Goal: Task Accomplishment & Management: Manage account settings

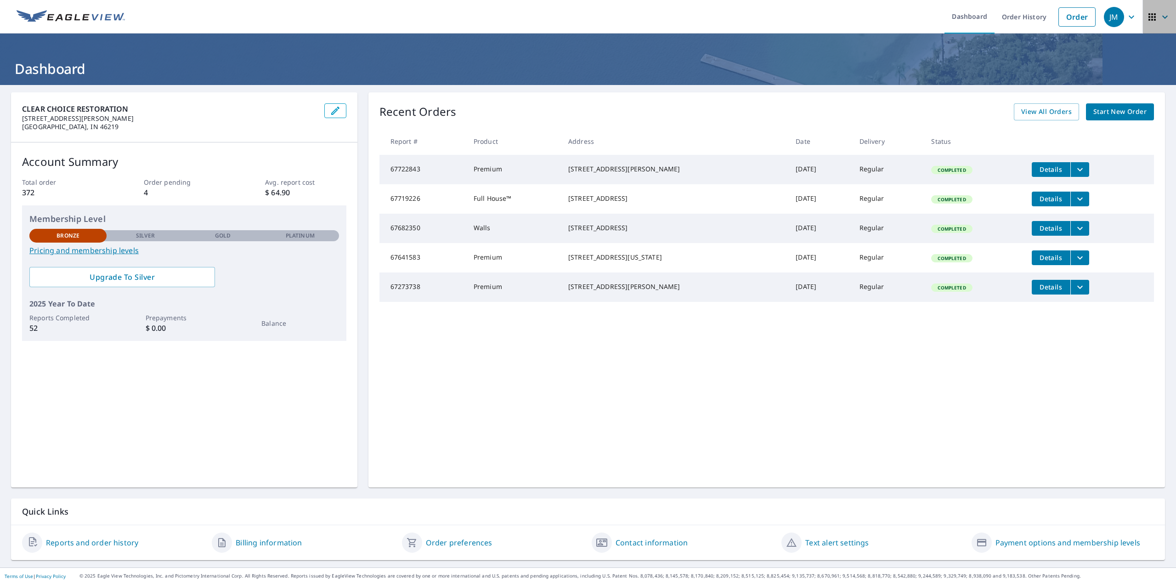
click at [1150, 22] on icon "button" at bounding box center [1151, 16] width 11 height 11
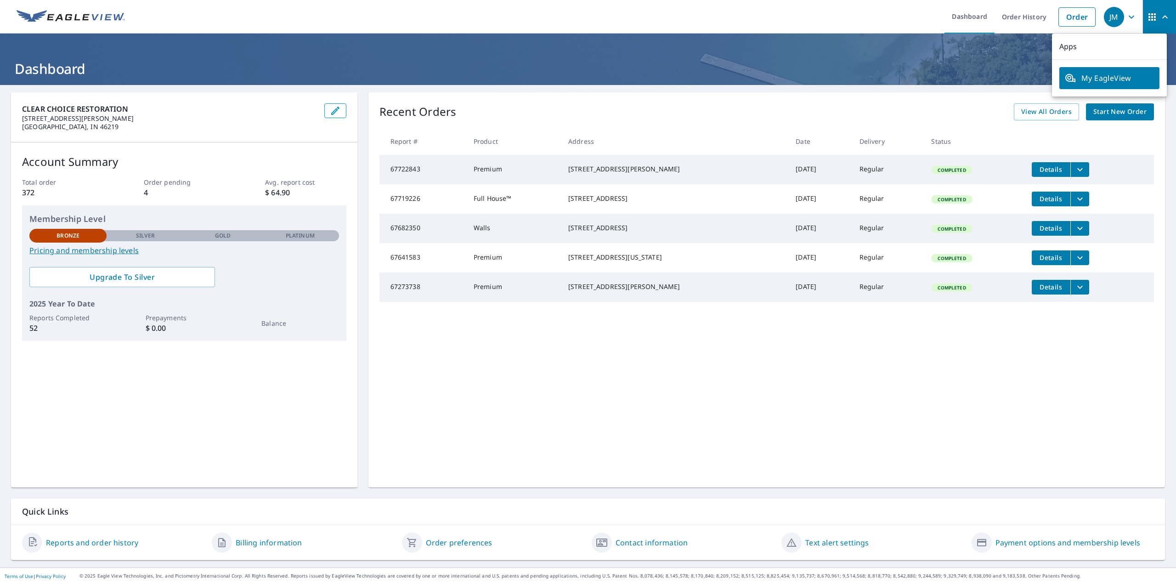
click at [1150, 22] on icon "button" at bounding box center [1151, 16] width 11 height 11
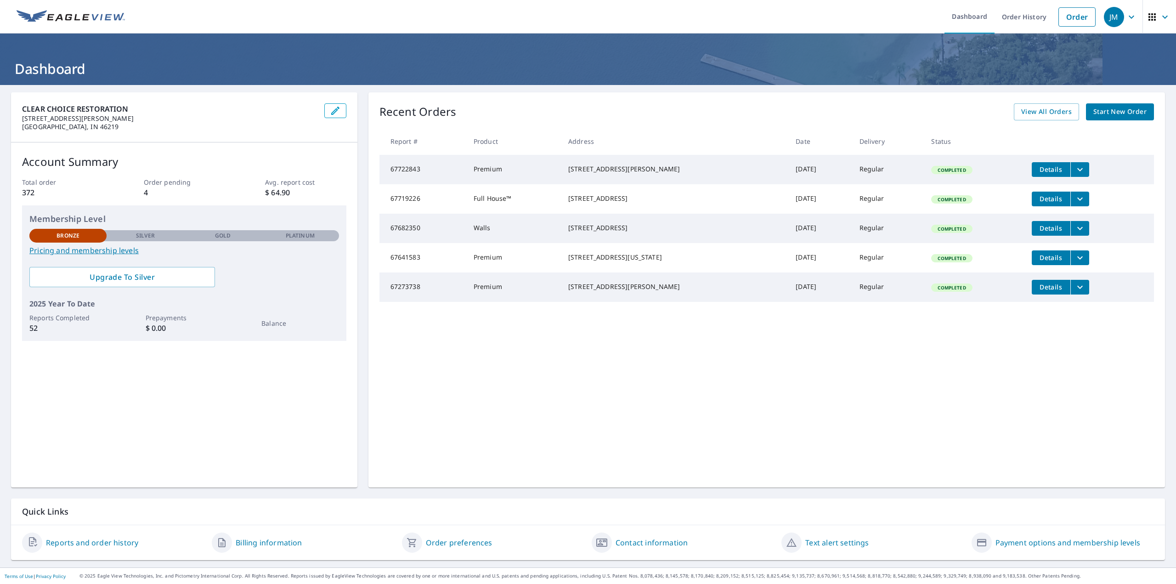
click at [1115, 18] on div "JM" at bounding box center [1114, 17] width 20 height 20
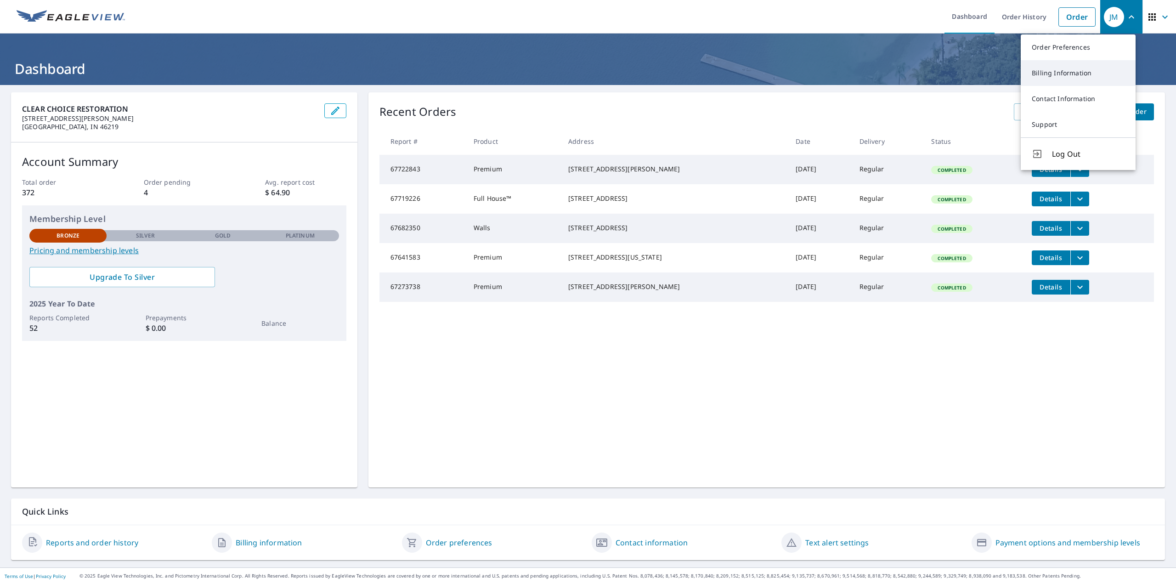
click at [1078, 72] on link "Billing Information" at bounding box center [1078, 73] width 115 height 26
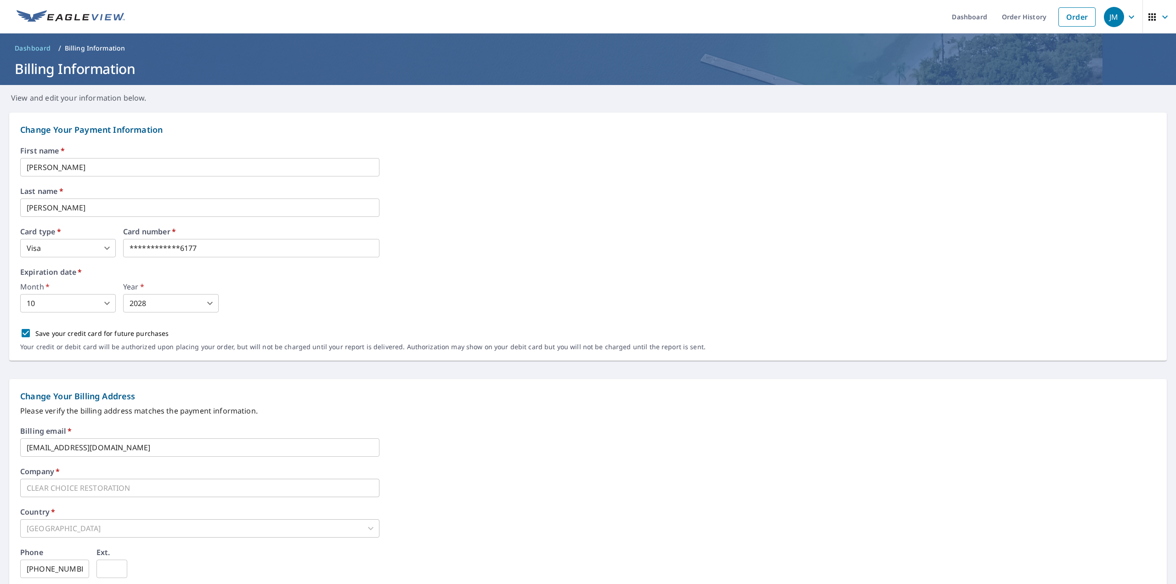
click at [73, 253] on body "**********" at bounding box center [588, 292] width 1176 height 584
click at [73, 253] on div at bounding box center [588, 292] width 1176 height 584
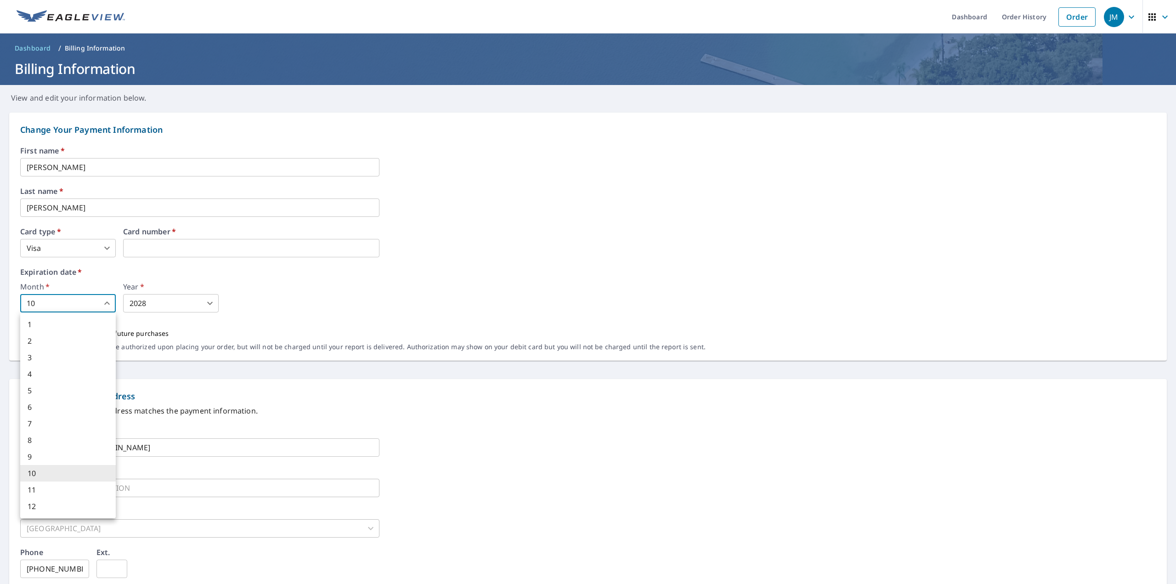
click at [77, 299] on body "JM JM Dashboard Order History Order JM Dashboard / Billing Information Billing …" at bounding box center [588, 292] width 1176 height 584
click at [74, 344] on li "2" at bounding box center [68, 341] width 96 height 17
type input "2"
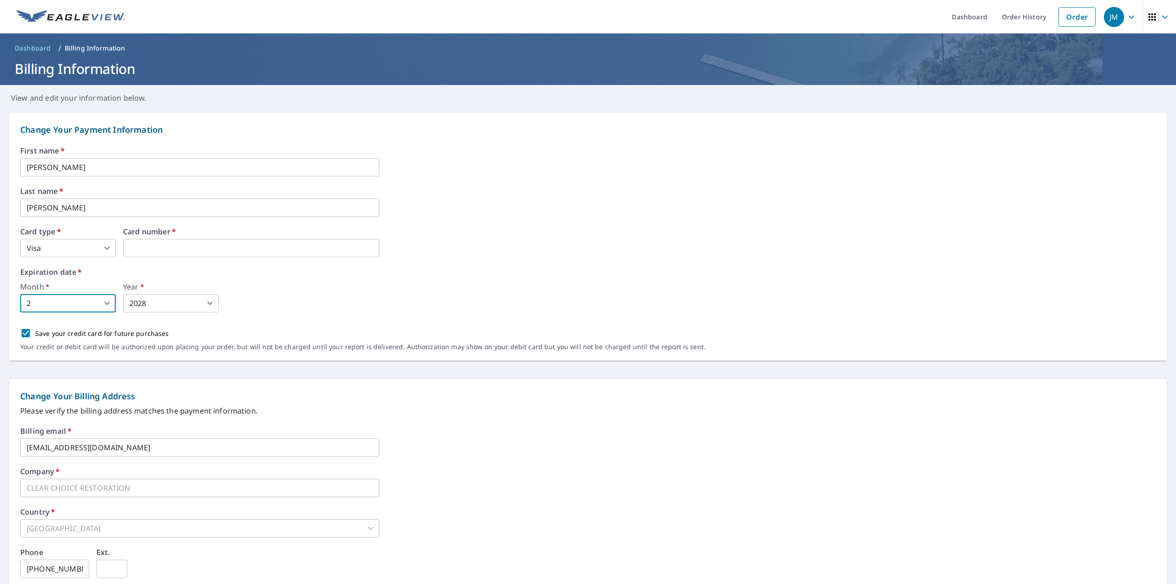
click at [182, 293] on div "Year   * 2028 2028 ​" at bounding box center [171, 297] width 96 height 29
click at [176, 297] on body "JM JM Dashboard Order History Order JM Dashboard / Billing Information Billing …" at bounding box center [588, 292] width 1176 height 584
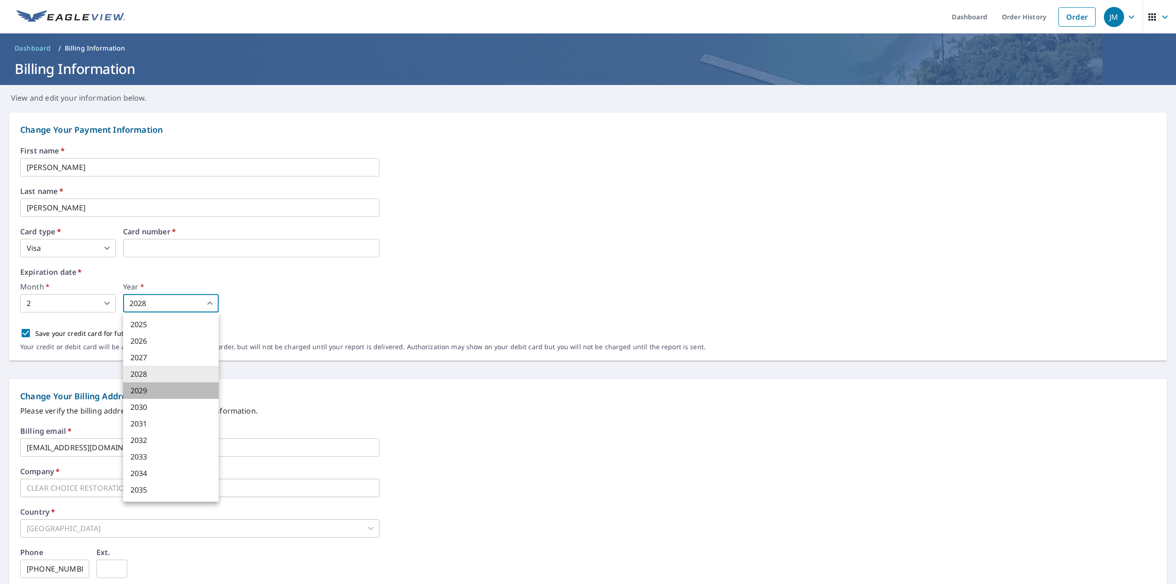
click at [168, 384] on li "2029" at bounding box center [171, 390] width 96 height 17
type input "2029"
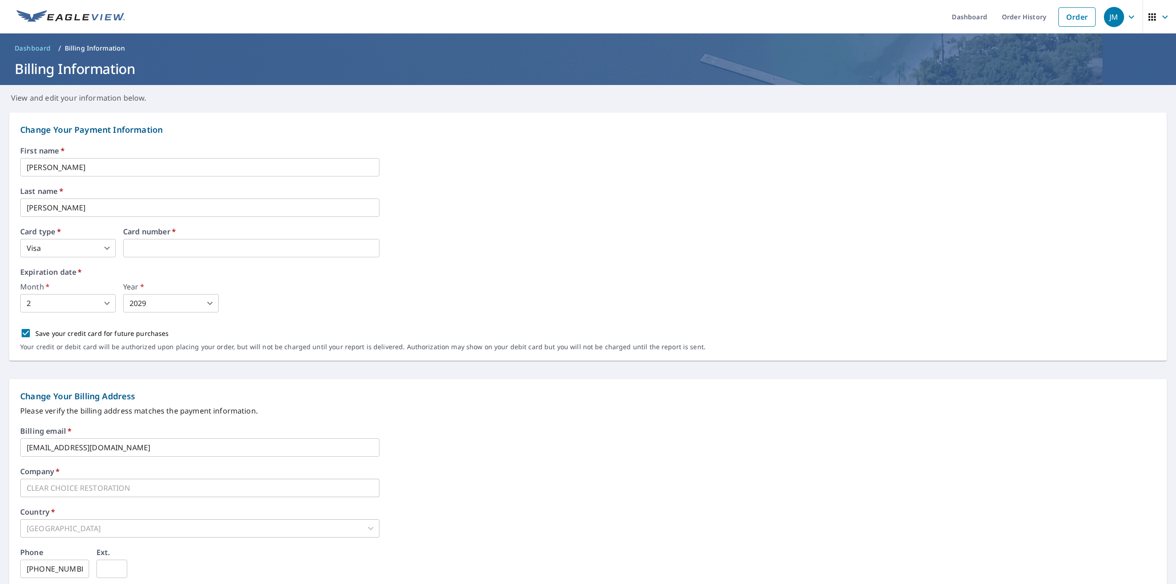
click at [380, 297] on div "Month   * 2 2 ​ Year   * 2029 2029 ​" at bounding box center [587, 297] width 1135 height 29
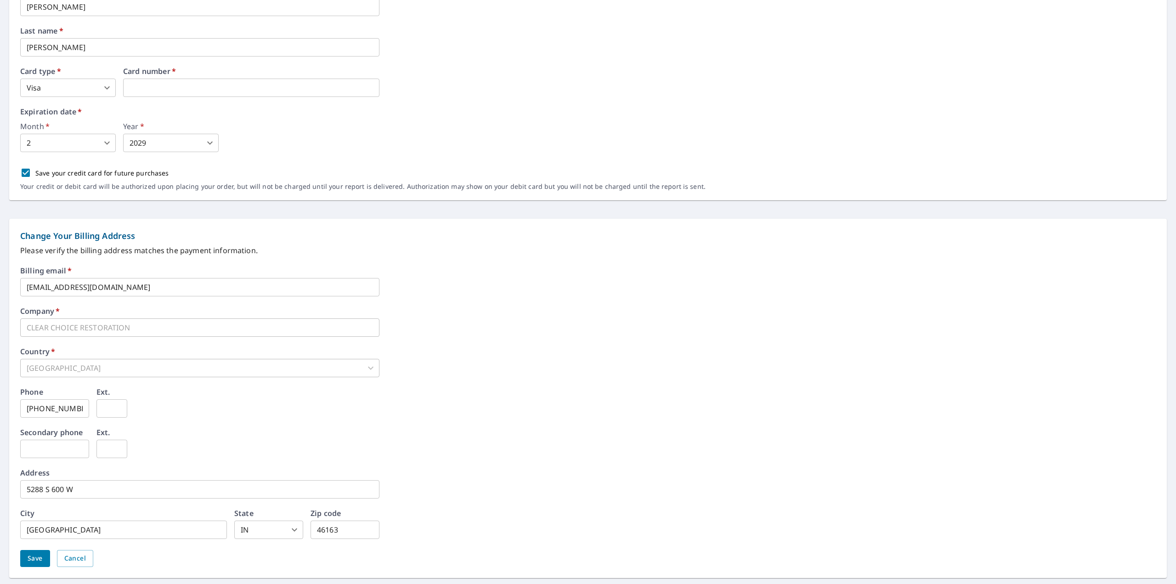
scroll to position [180, 0]
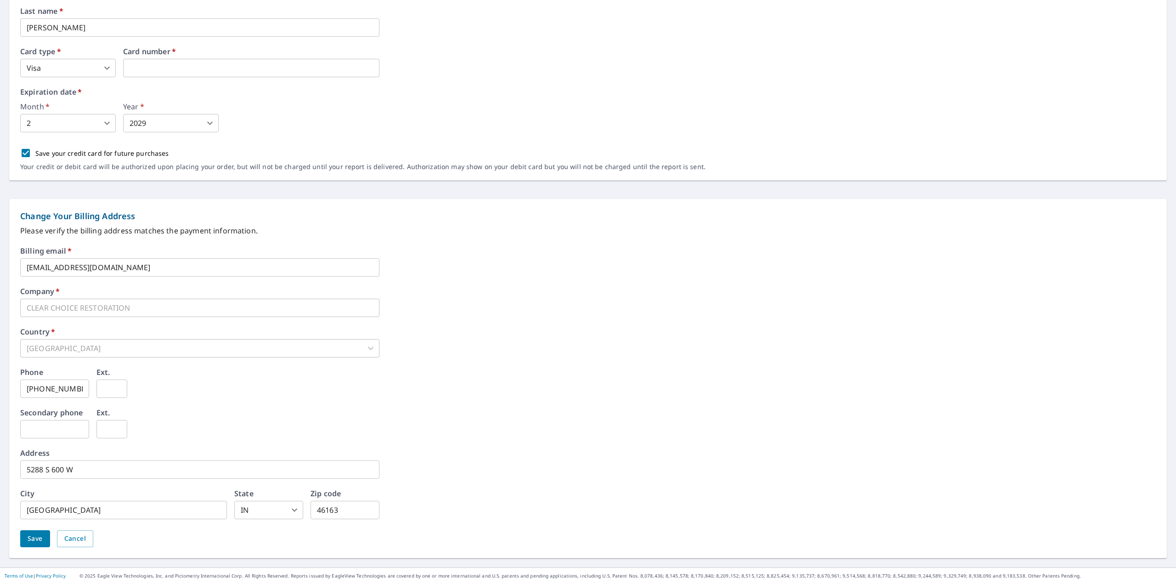
click at [37, 542] on span "Save" at bounding box center [35, 538] width 15 height 11
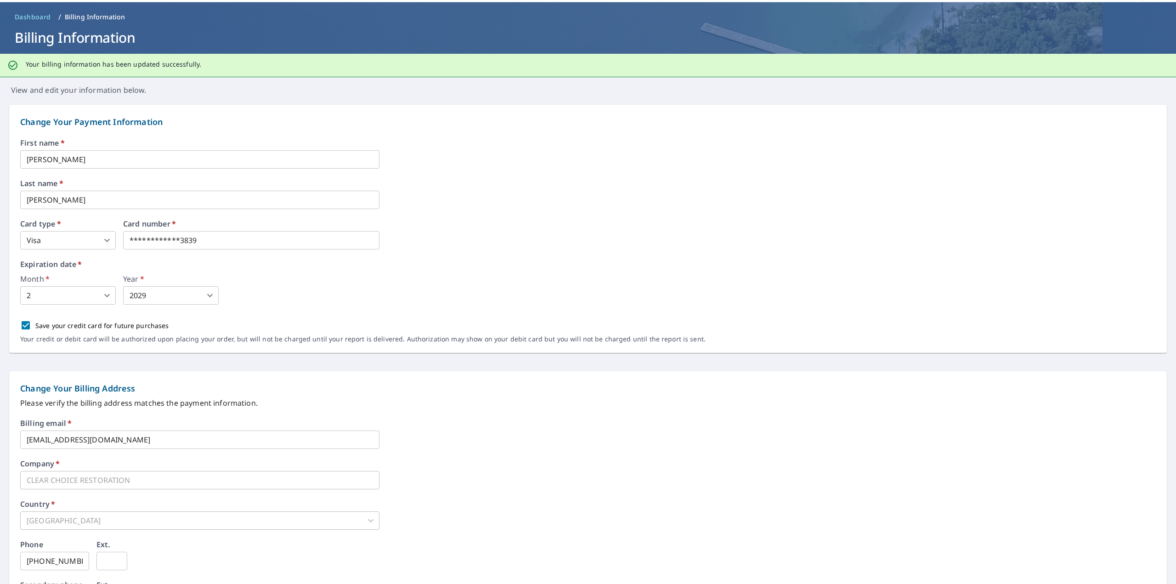
scroll to position [0, 0]
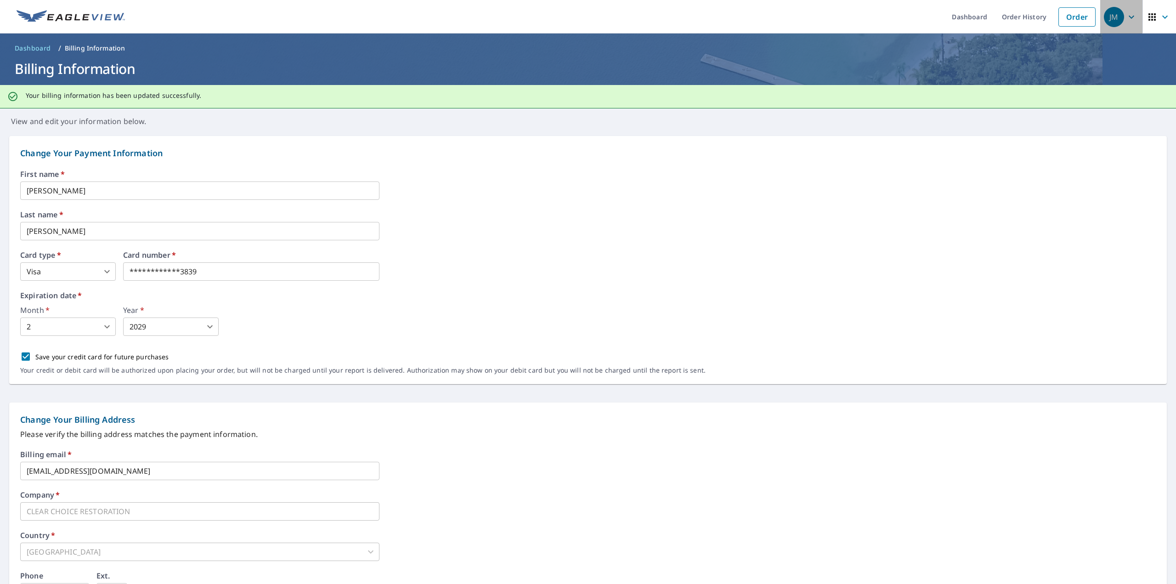
click at [1104, 20] on div "JM" at bounding box center [1114, 17] width 20 height 20
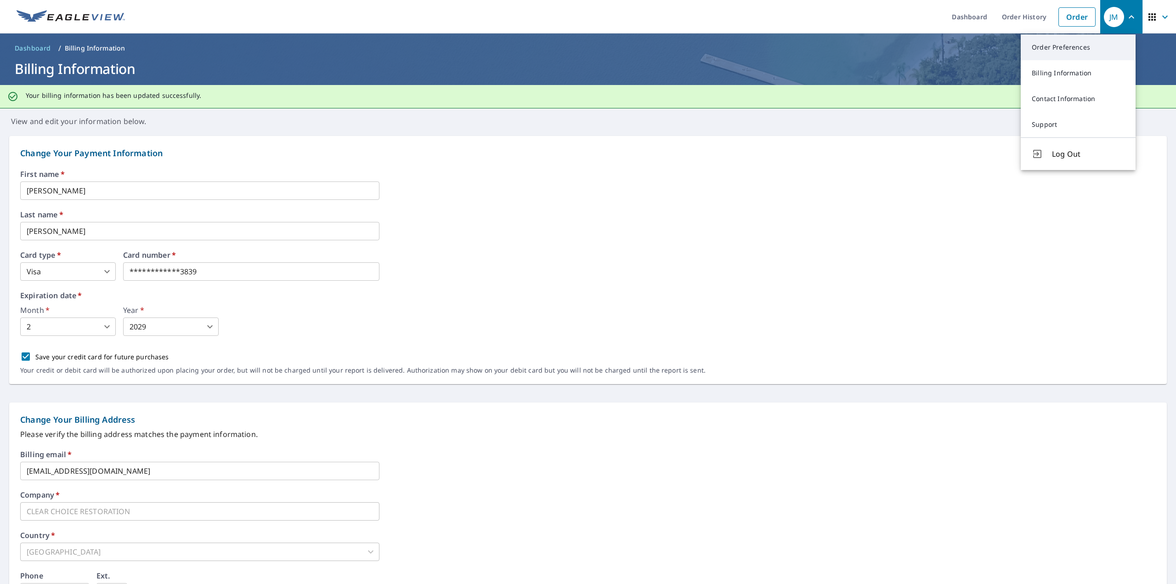
click at [1090, 42] on link "Order Preferences" at bounding box center [1078, 47] width 115 height 26
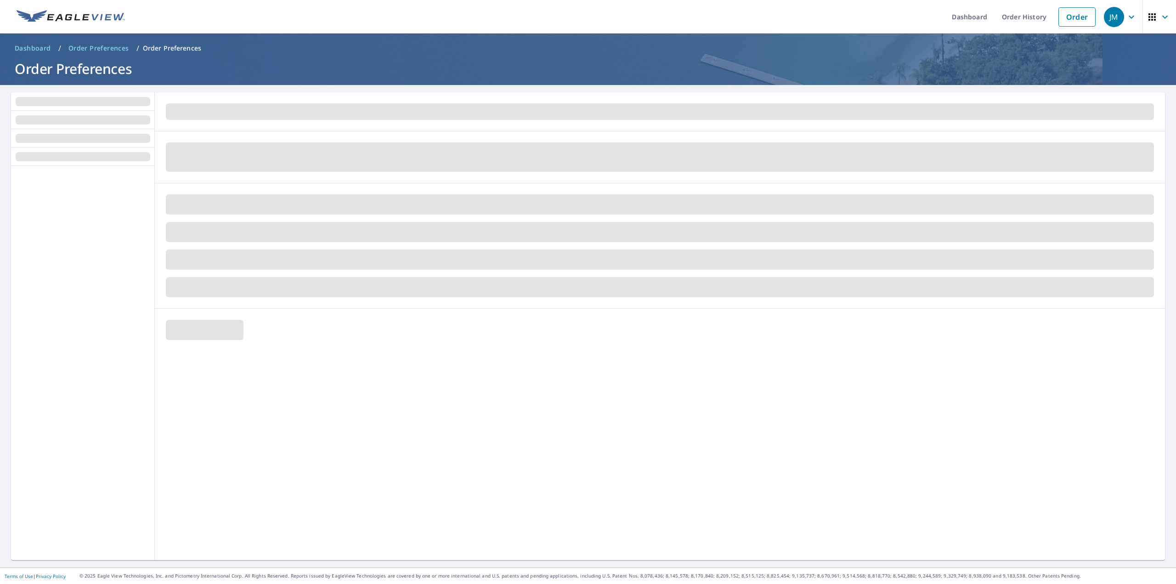
click at [1159, 22] on icon "button" at bounding box center [1164, 16] width 11 height 11
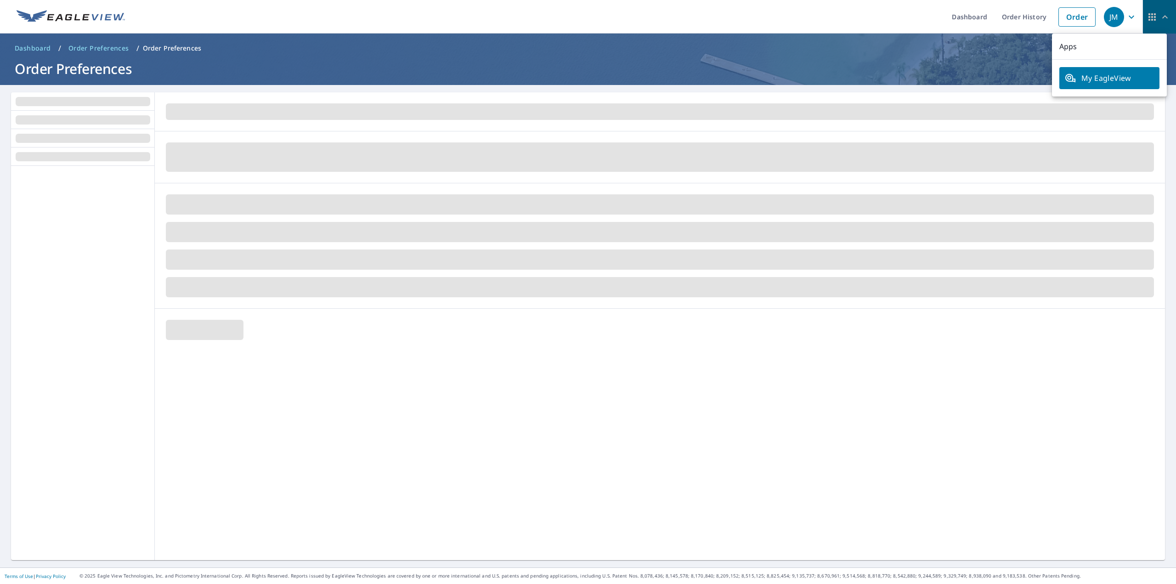
click at [1159, 22] on icon "button" at bounding box center [1164, 16] width 11 height 11
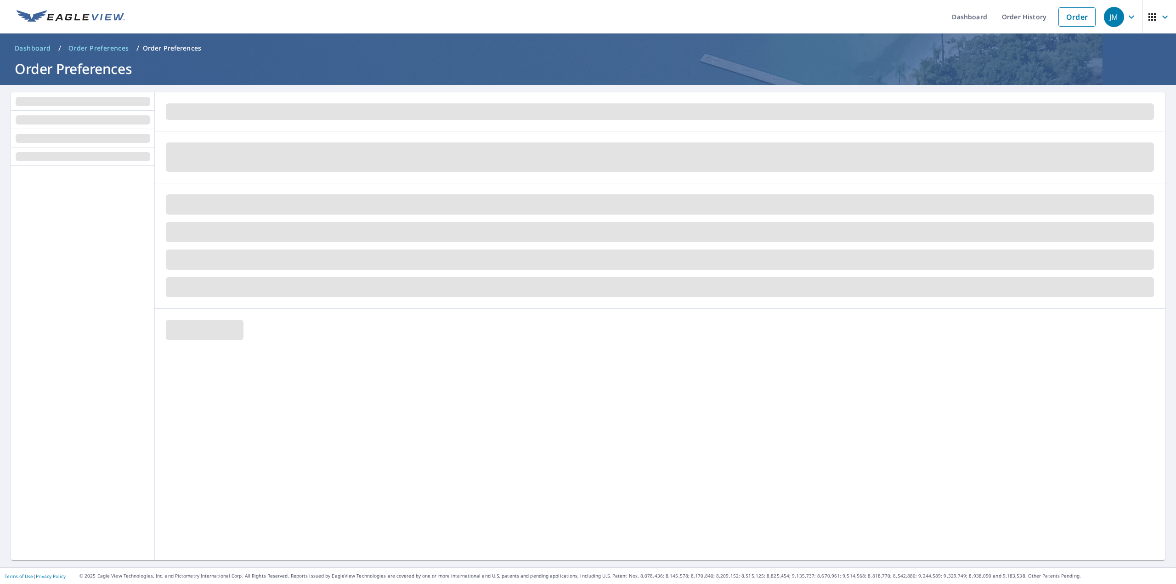
click at [56, 13] on img at bounding box center [71, 17] width 108 height 14
